Goal: Transaction & Acquisition: Purchase product/service

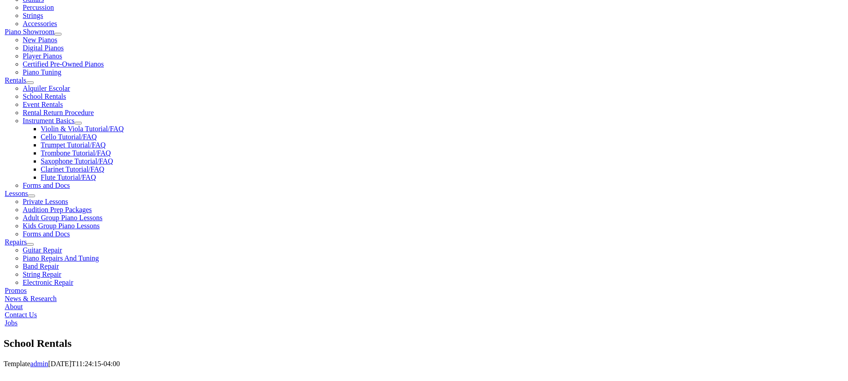
scroll to position [315, 0]
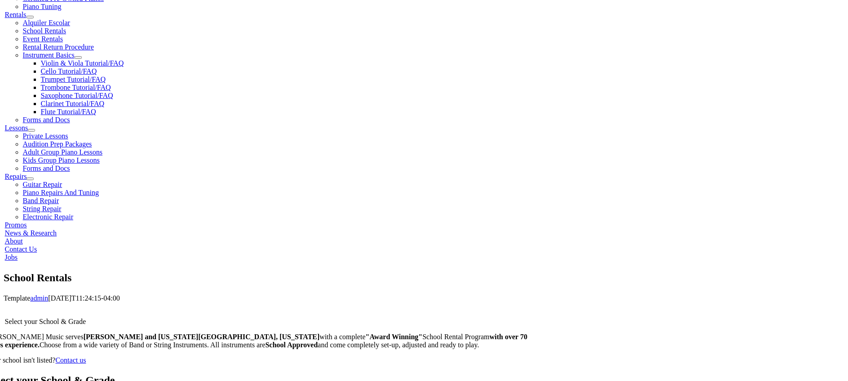
type input "east"
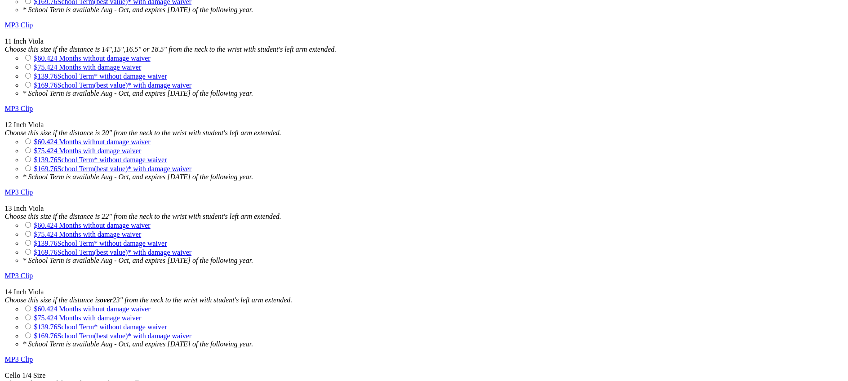
scroll to position [944, 0]
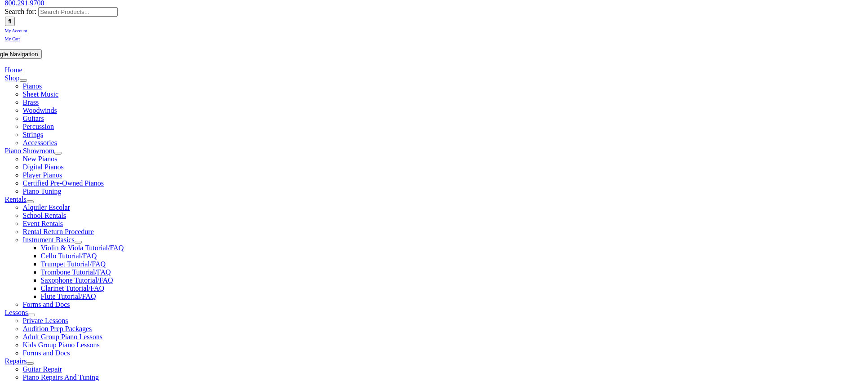
scroll to position [135, 0]
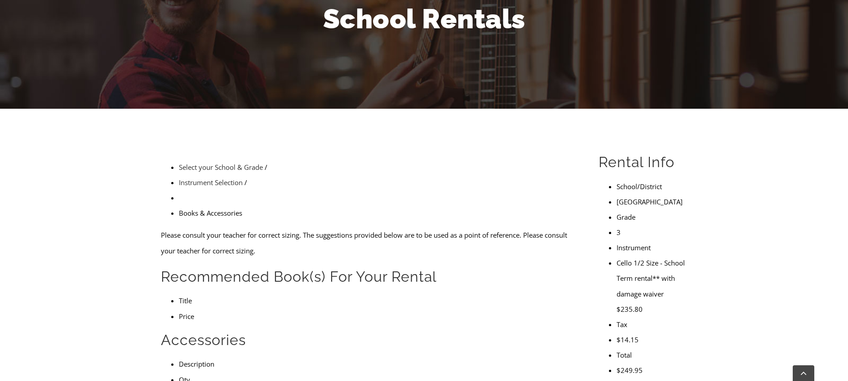
drag, startPoint x: 434, startPoint y: 259, endPoint x: 487, endPoint y: 263, distance: 53.2
click at [487, 263] on form "Please consult your teacher for correct sizing. The suggestions provided below …" at bounding box center [369, 371] width 417 height 289
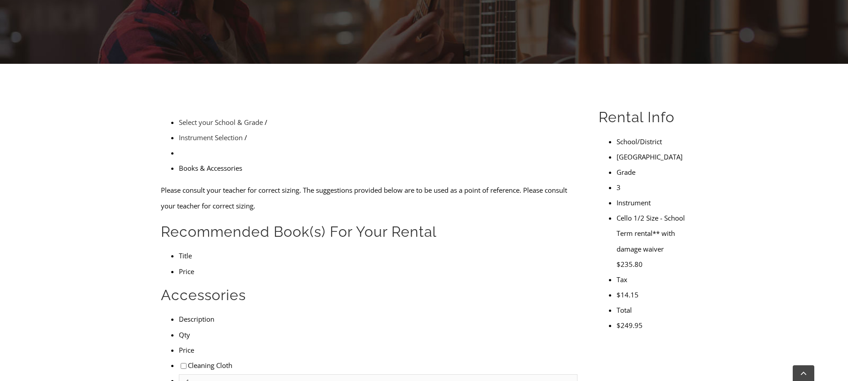
drag, startPoint x: 225, startPoint y: 239, endPoint x: 324, endPoint y: 237, distance: 99.3
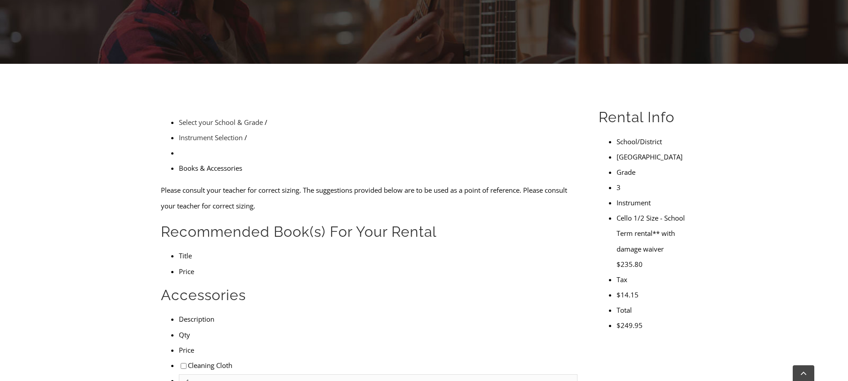
checkbox input"] "true"
click at [181, 363] on input"] "checkbox" at bounding box center [184, 366] width 6 height 6
checkbox input"] "true"
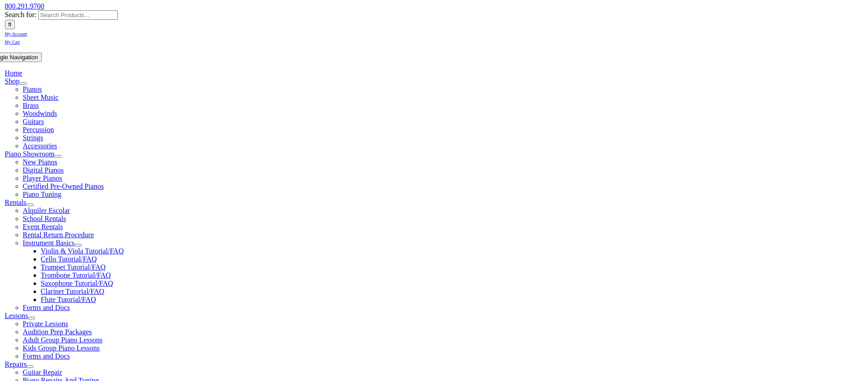
scroll to position [135, 0]
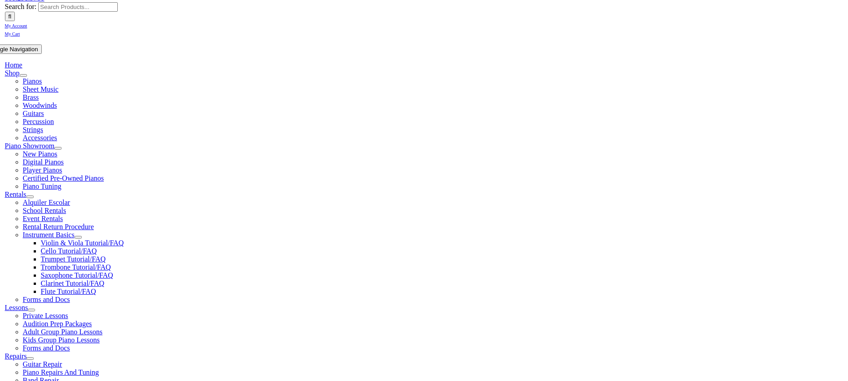
type input "1"
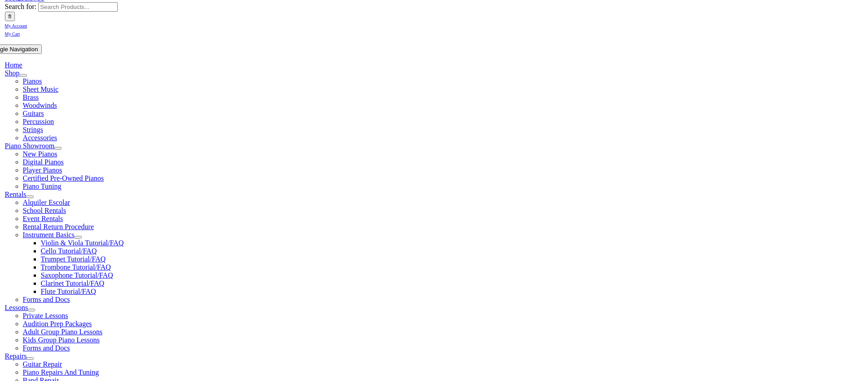
type input "Camryn"
type input "Gretsky"
type input "Riddle Village"
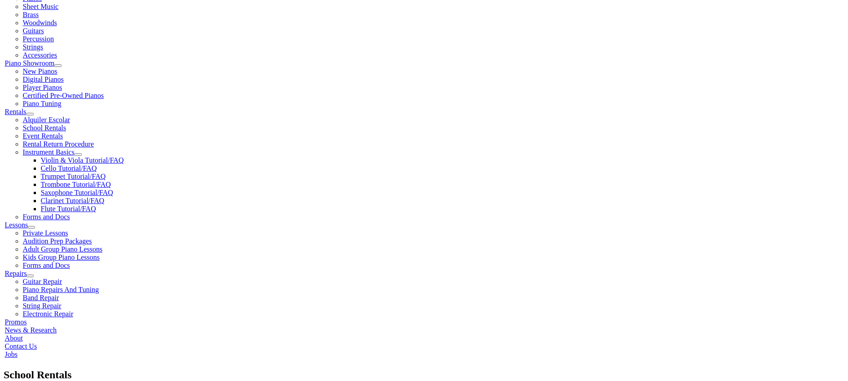
scroll to position [225, 0]
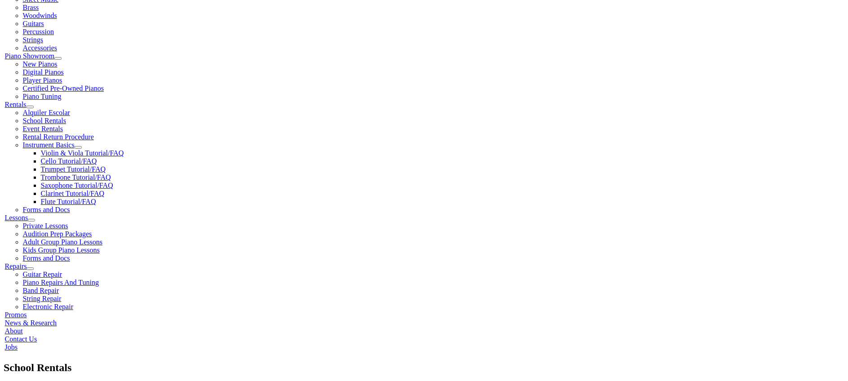
type input "6108913823"
type input "30144530"
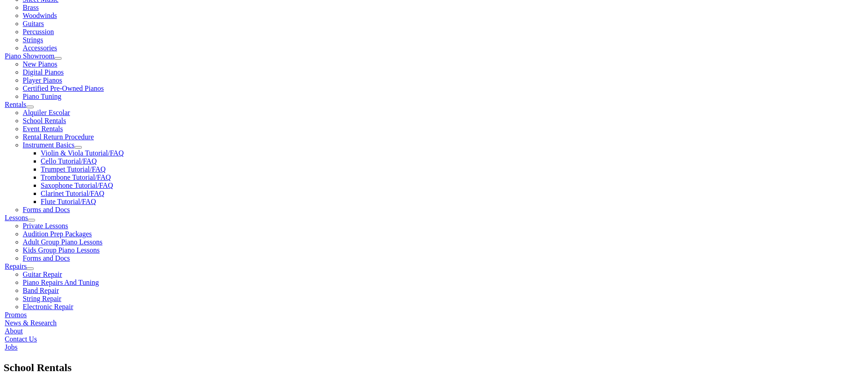
type input "06/02/1993"
type input "Jonathon"
type input "2674491588"
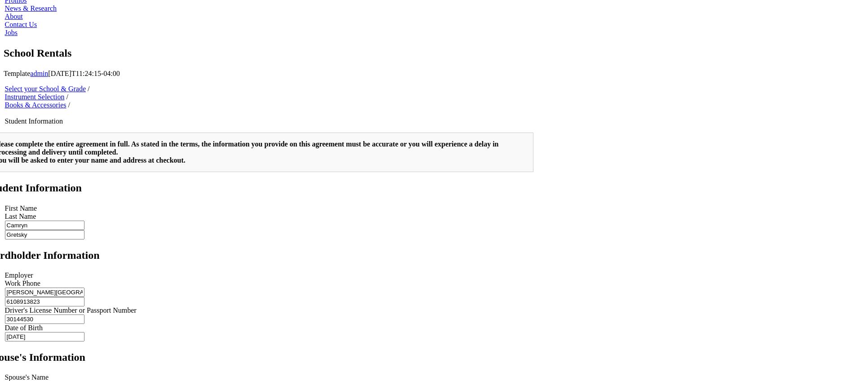
scroll to position [270, 0]
type input "Roe Fabricators"
drag, startPoint x: 145, startPoint y: 530, endPoint x: 240, endPoint y: 530, distance: 94.8
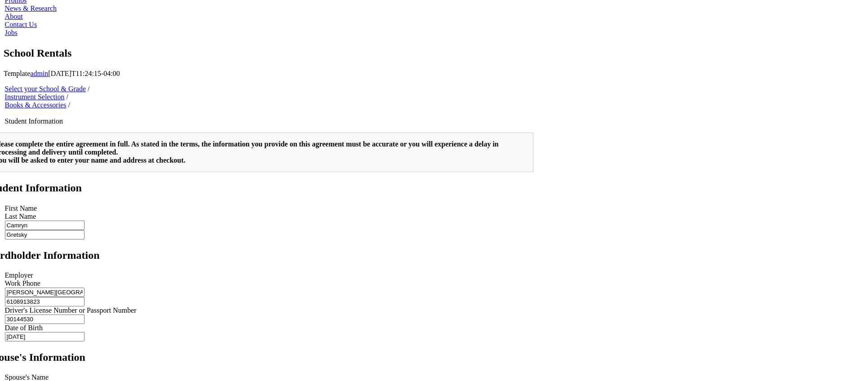
type input "2"
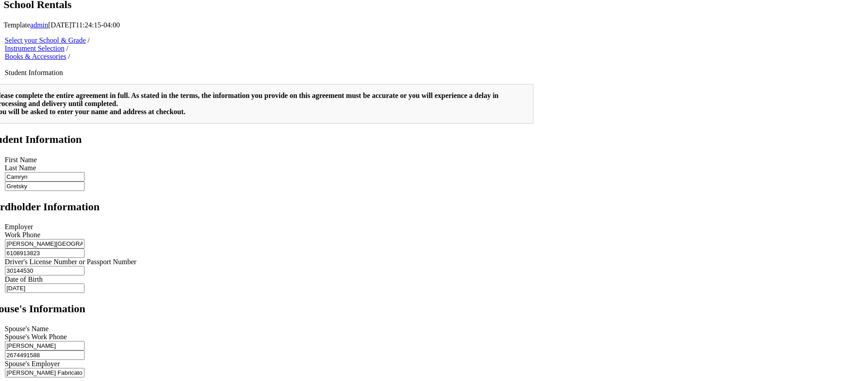
scroll to position [584, 0]
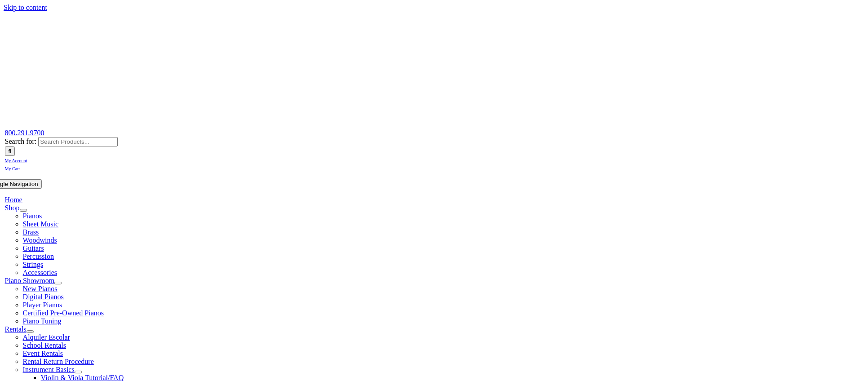
click at [27, 325] on span "Rentals" at bounding box center [16, 329] width 22 height 8
